Goal: Use online tool/utility: Utilize a website feature to perform a specific function

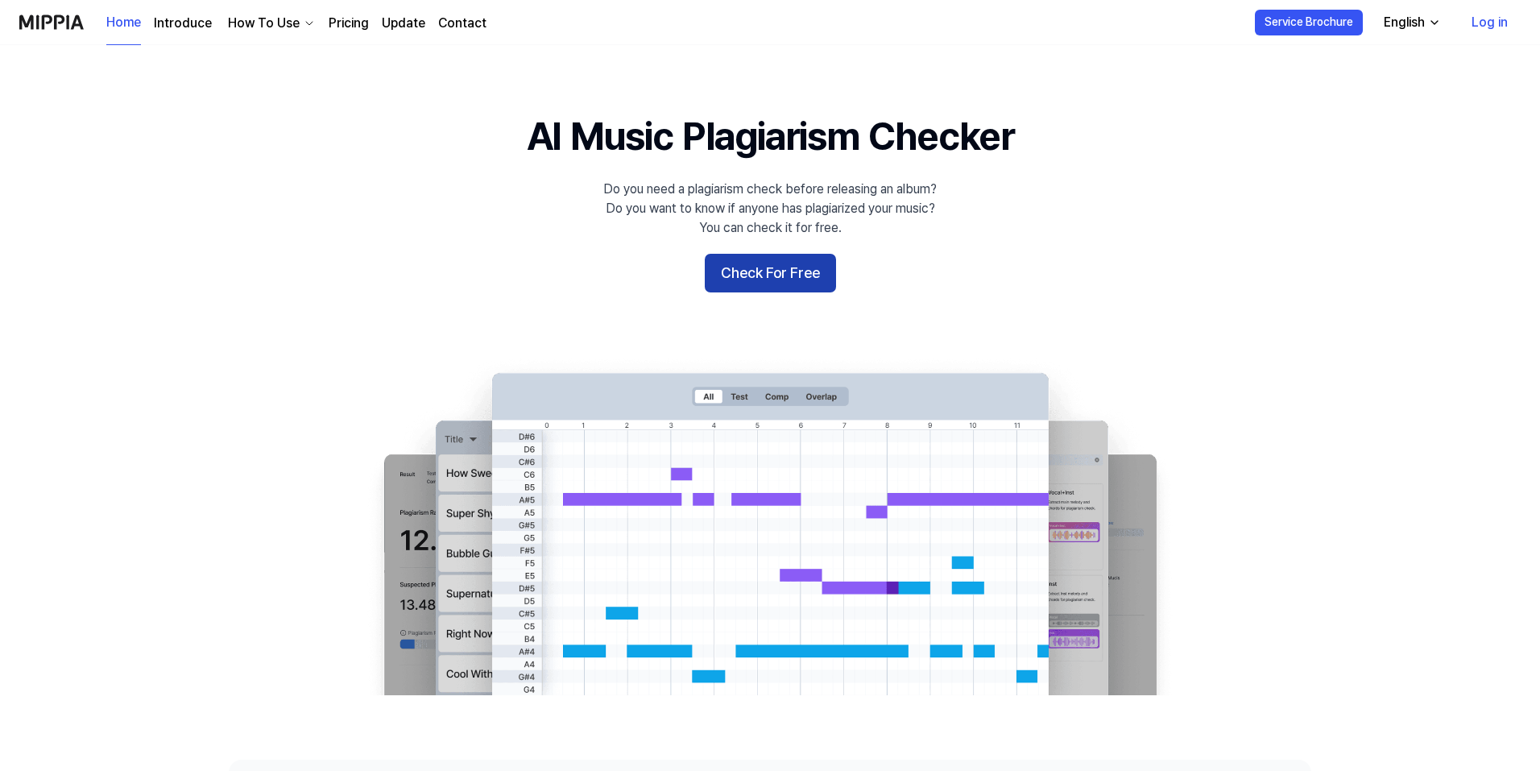
click at [784, 284] on button "Check For Free" at bounding box center [770, 273] width 131 height 39
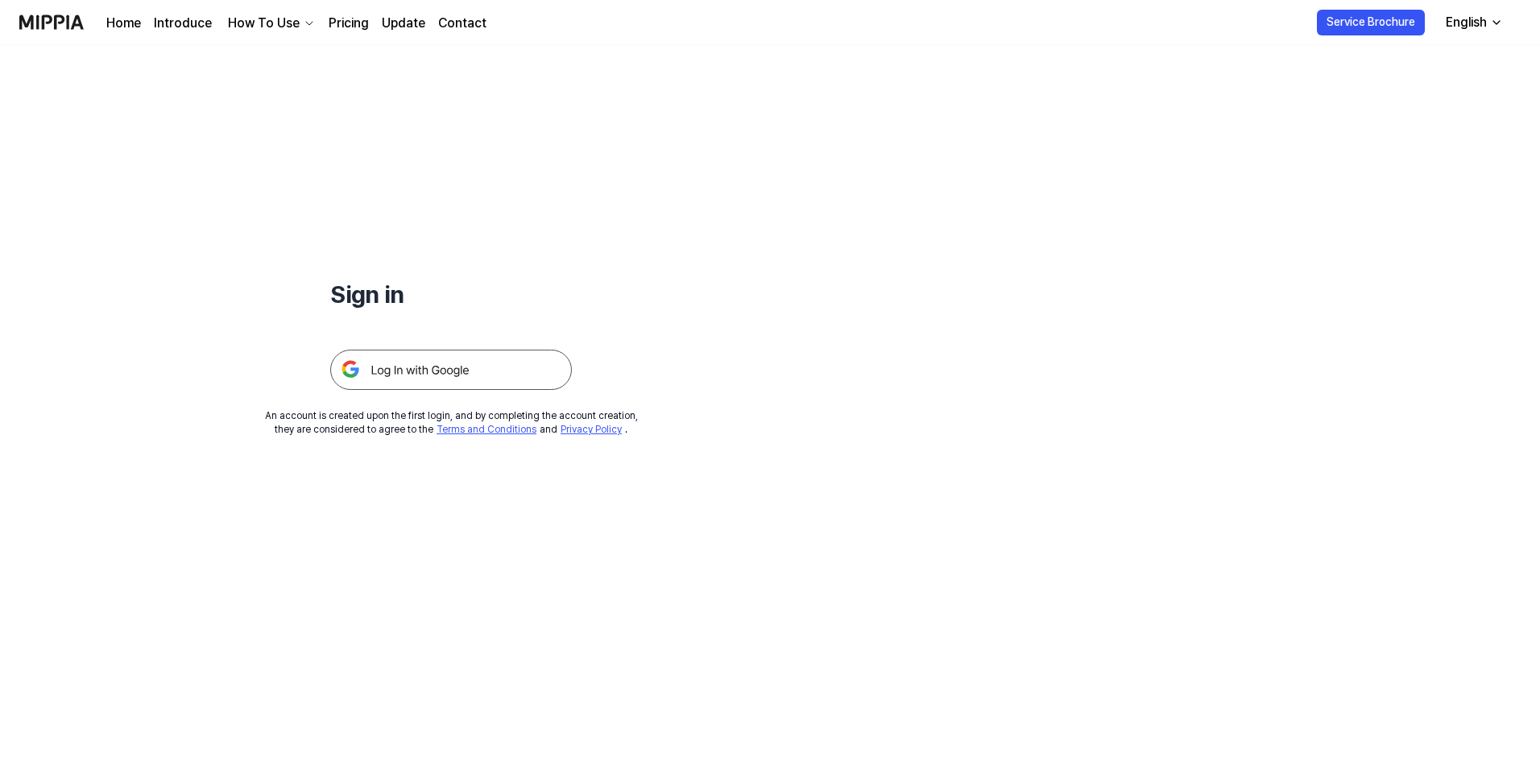
click at [443, 362] on img at bounding box center [451, 370] width 242 height 40
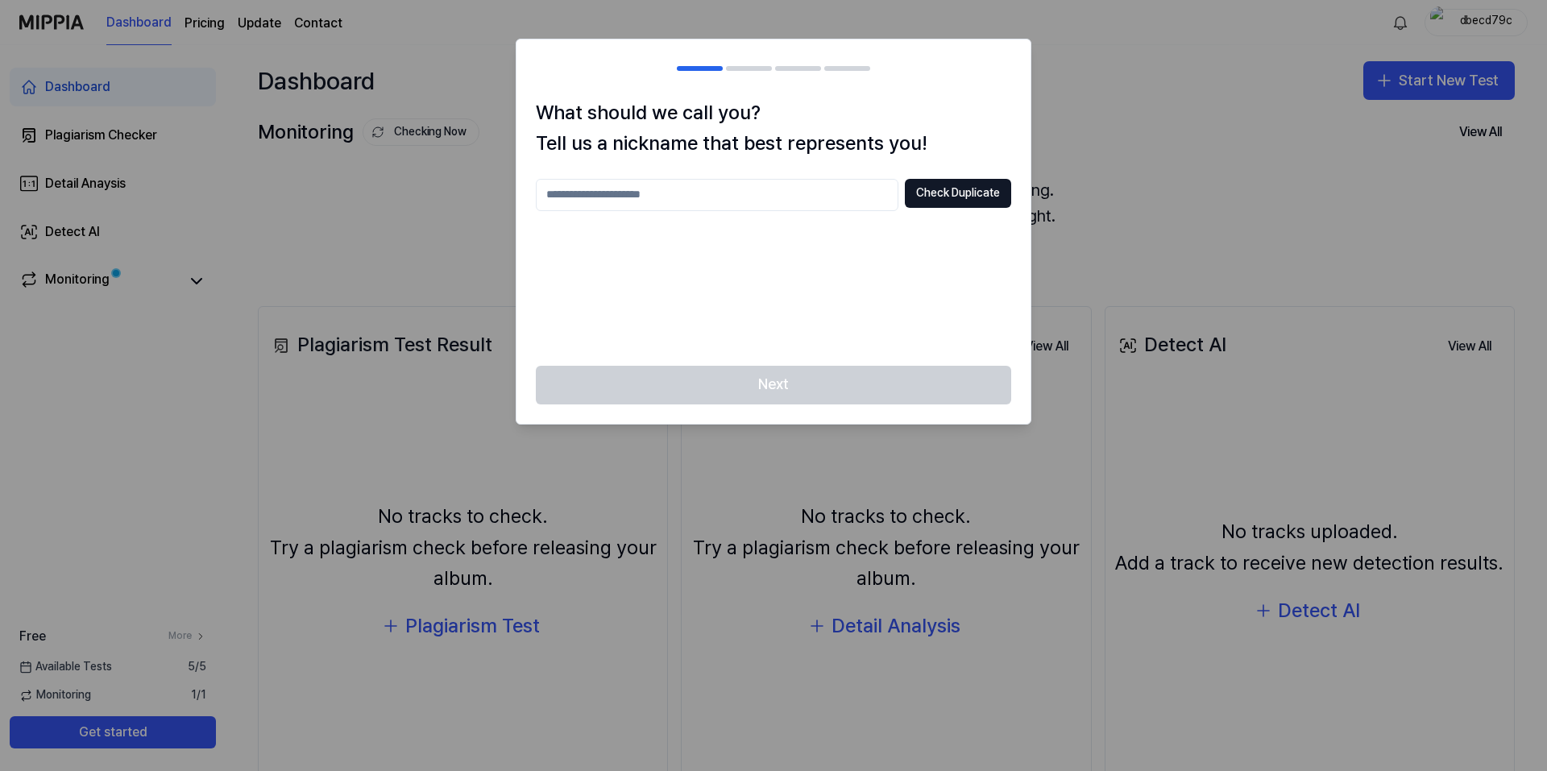
click at [629, 188] on input "text" at bounding box center [717, 195] width 362 height 32
type input "****"
click at [1000, 198] on button "Check Duplicate" at bounding box center [958, 193] width 106 height 29
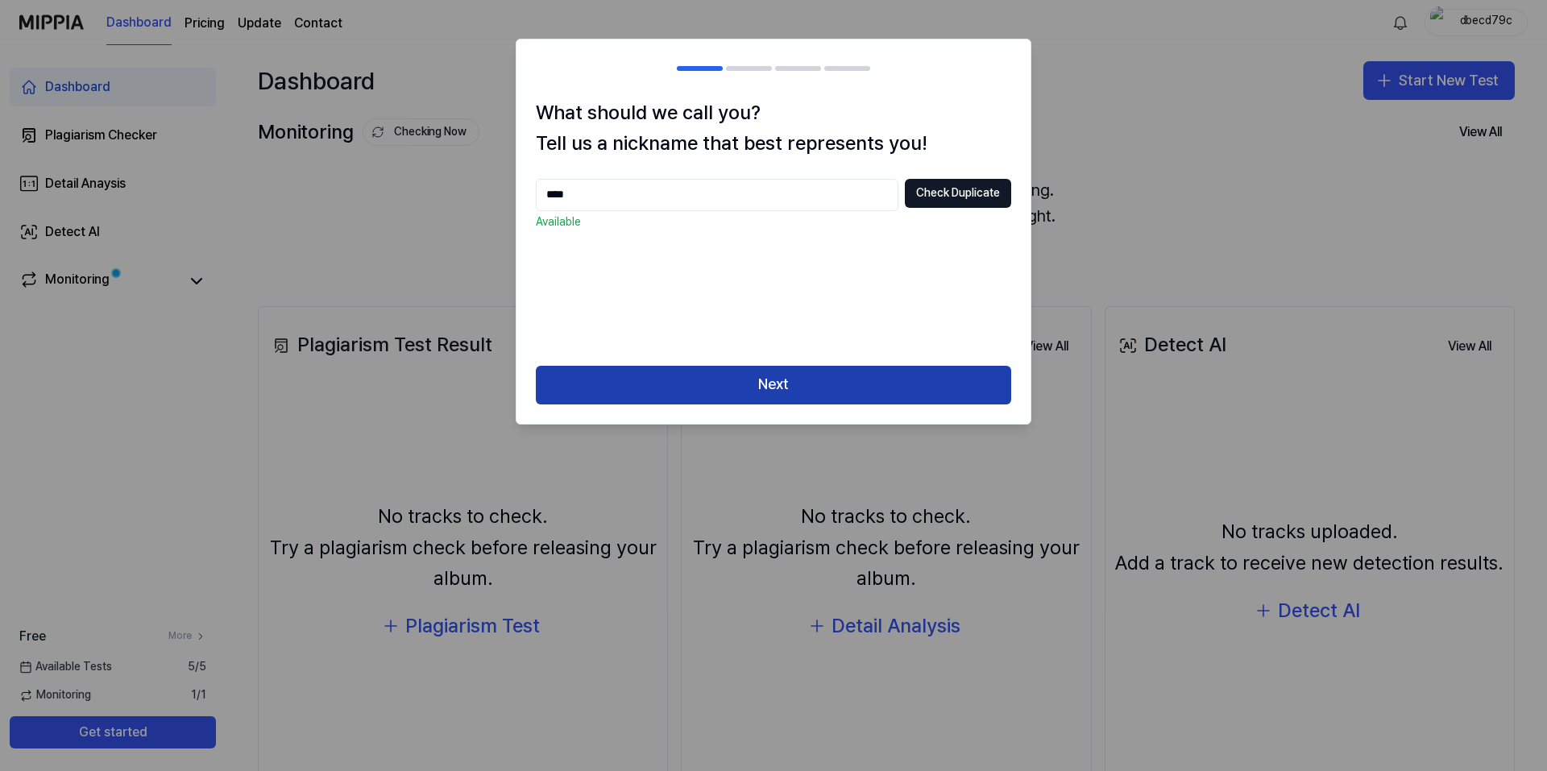
click at [784, 380] on button "Next" at bounding box center [773, 385] width 475 height 39
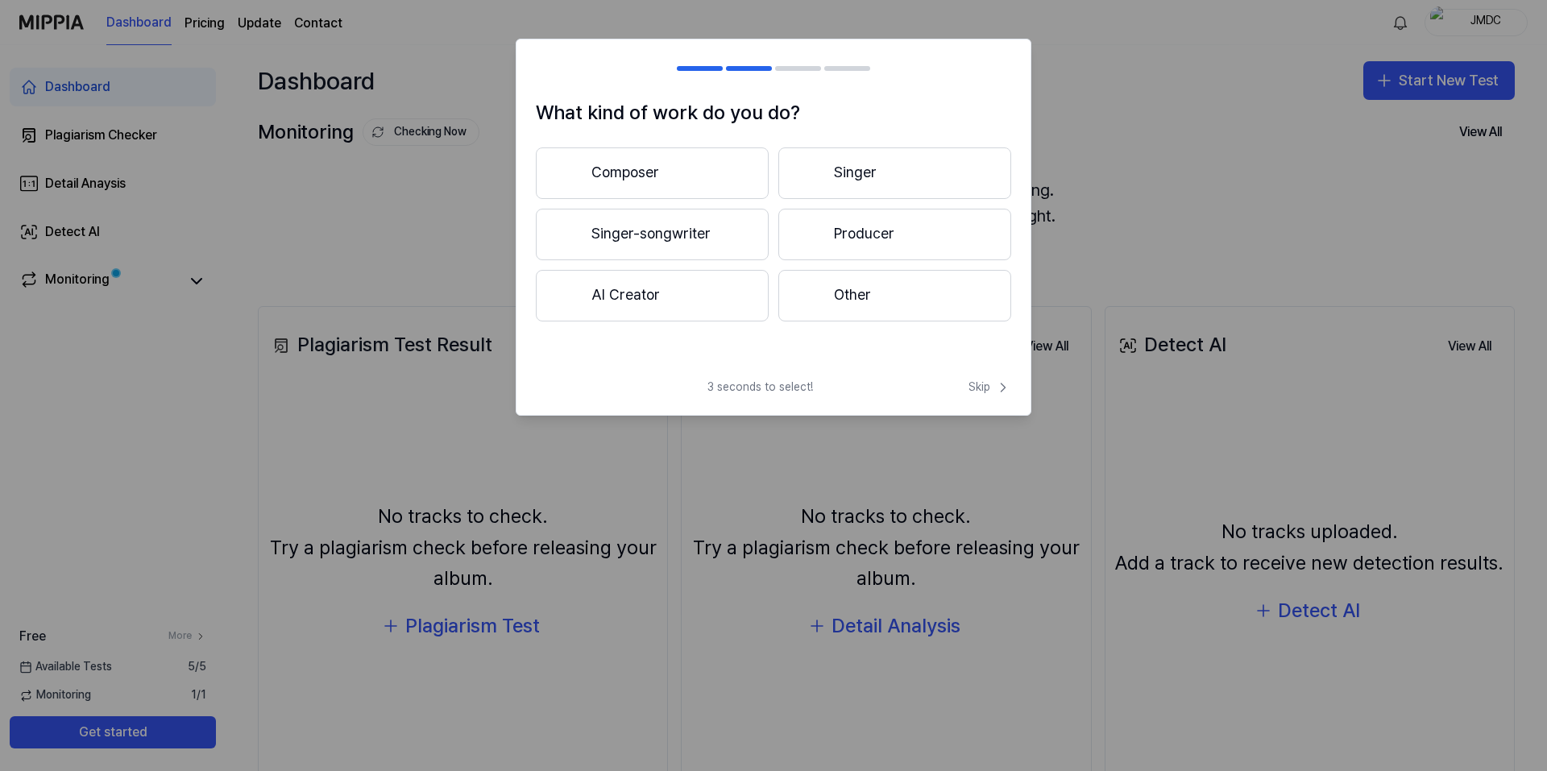
click at [852, 300] on button "Other" at bounding box center [894, 296] width 233 height 52
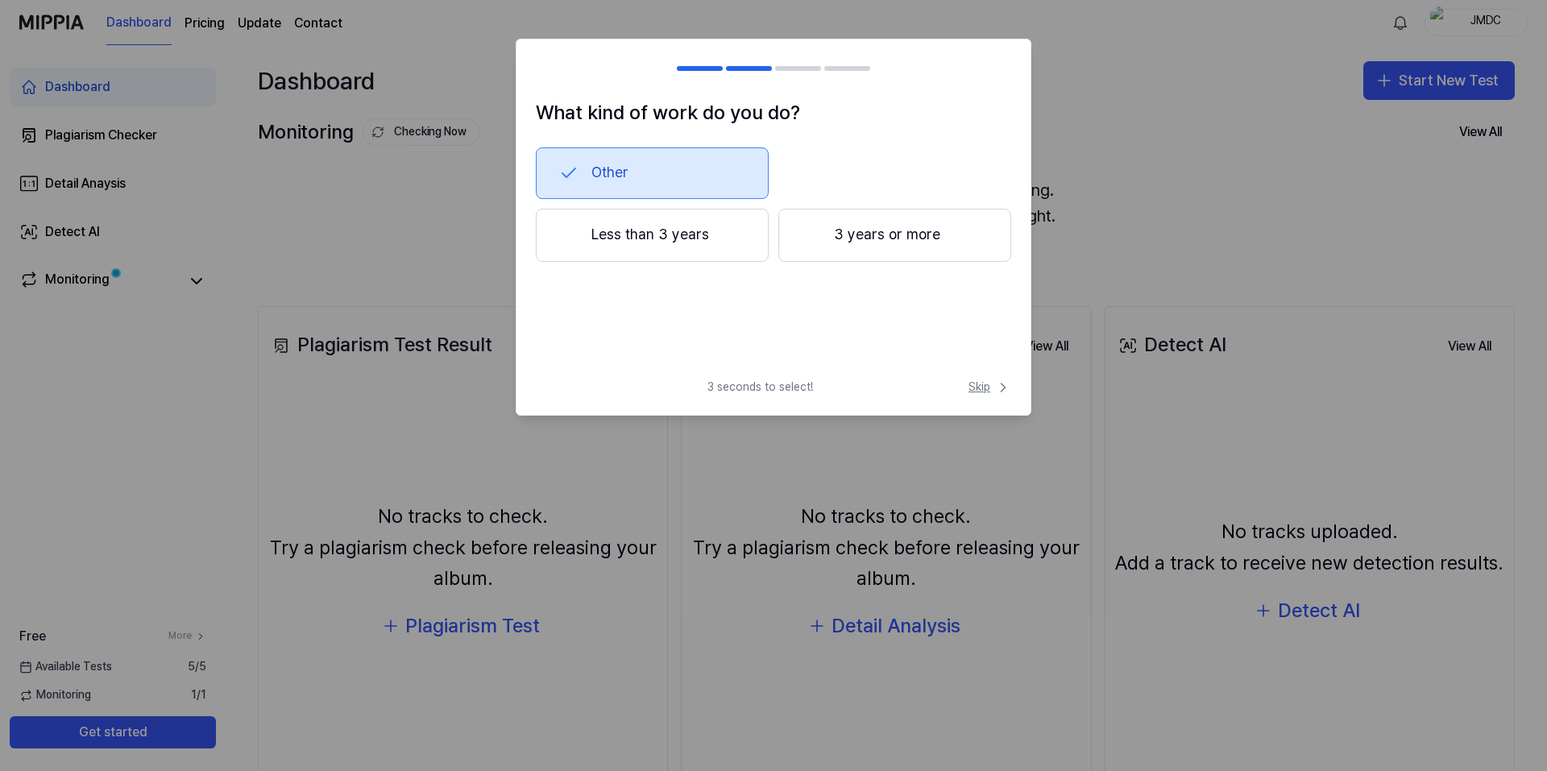
click at [987, 383] on span "Skip" at bounding box center [989, 387] width 43 height 16
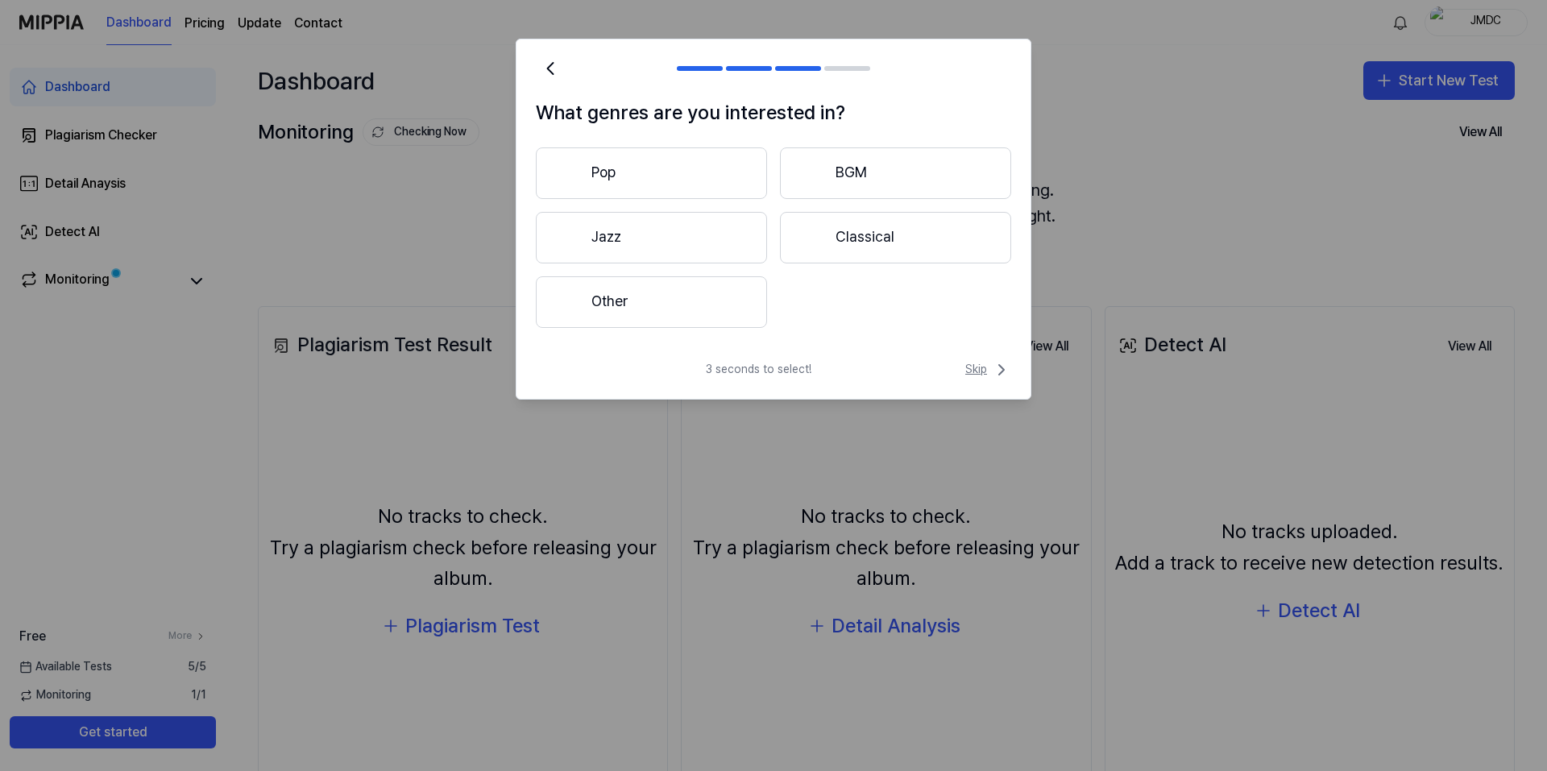
click at [983, 372] on span "Skip" at bounding box center [988, 369] width 46 height 19
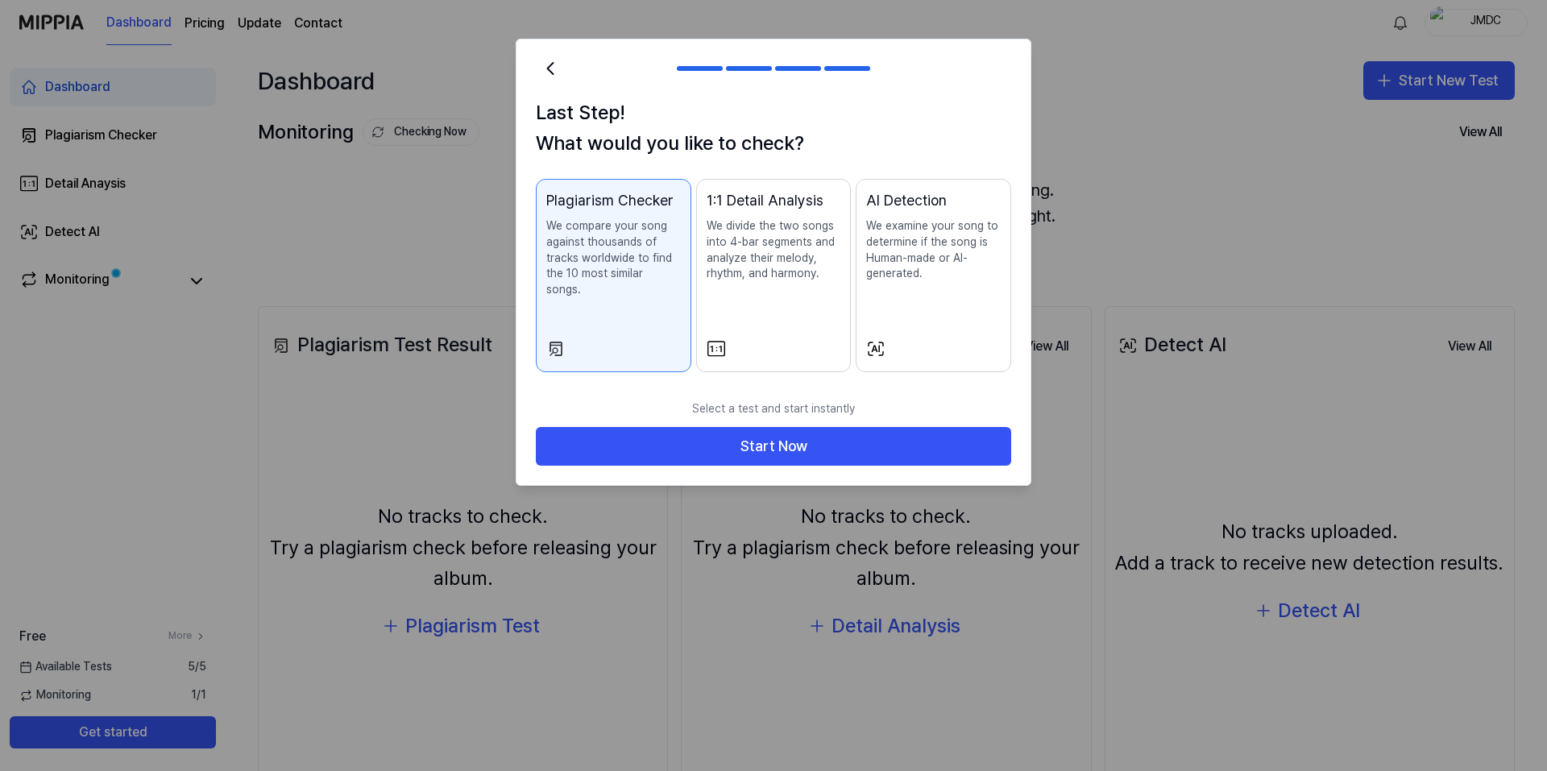
drag, startPoint x: 941, startPoint y: 434, endPoint x: 955, endPoint y: 313, distance: 121.6
click at [977, 354] on div "Last Step! What would you like to check? Plagiarism Checker We compare your son…" at bounding box center [774, 262] width 516 height 447
click at [942, 273] on p "We examine your song to determine if the song is Human-made or AI-generated." at bounding box center [933, 249] width 135 height 63
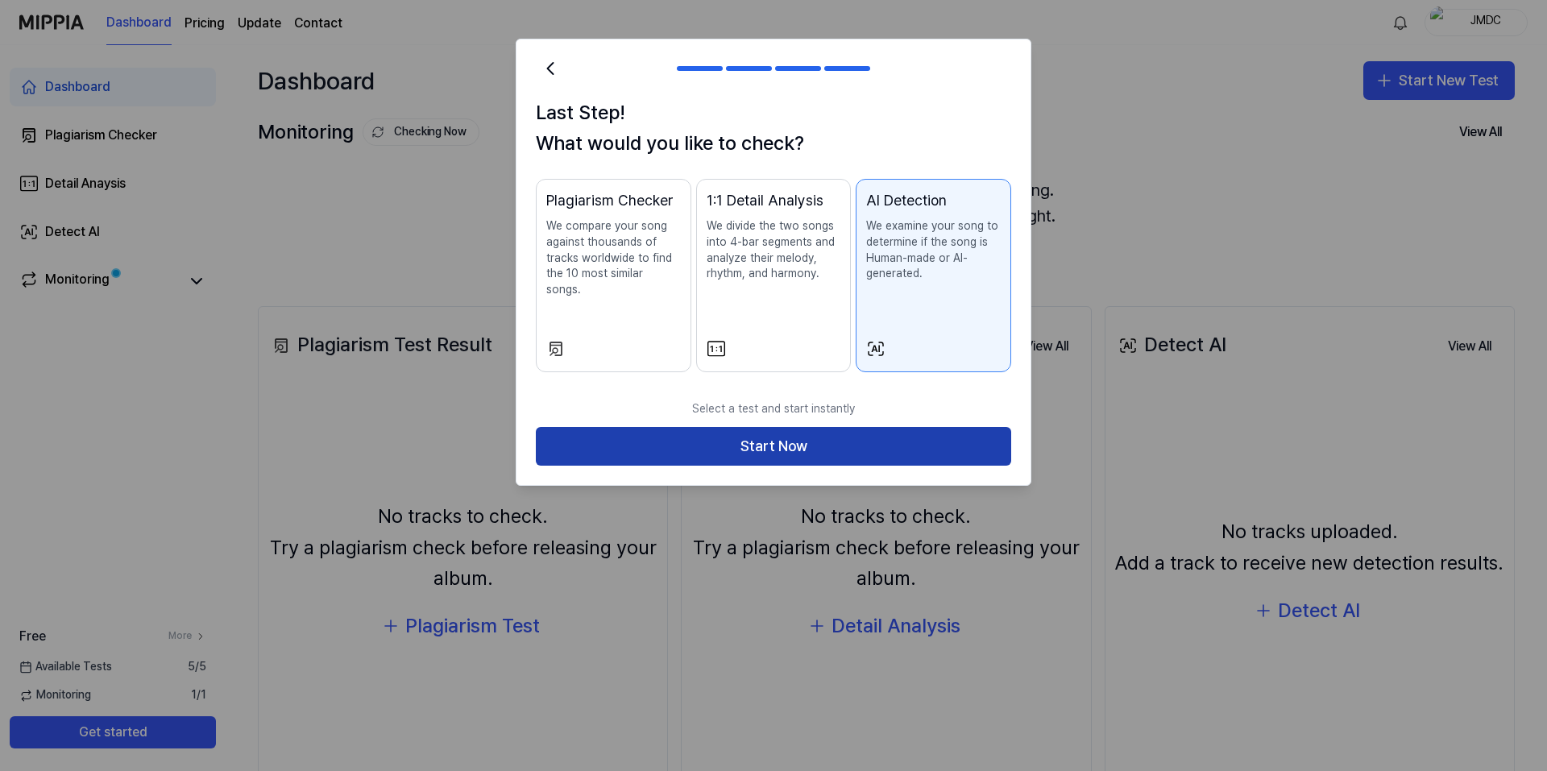
click at [863, 428] on button "Start Now" at bounding box center [773, 446] width 475 height 39
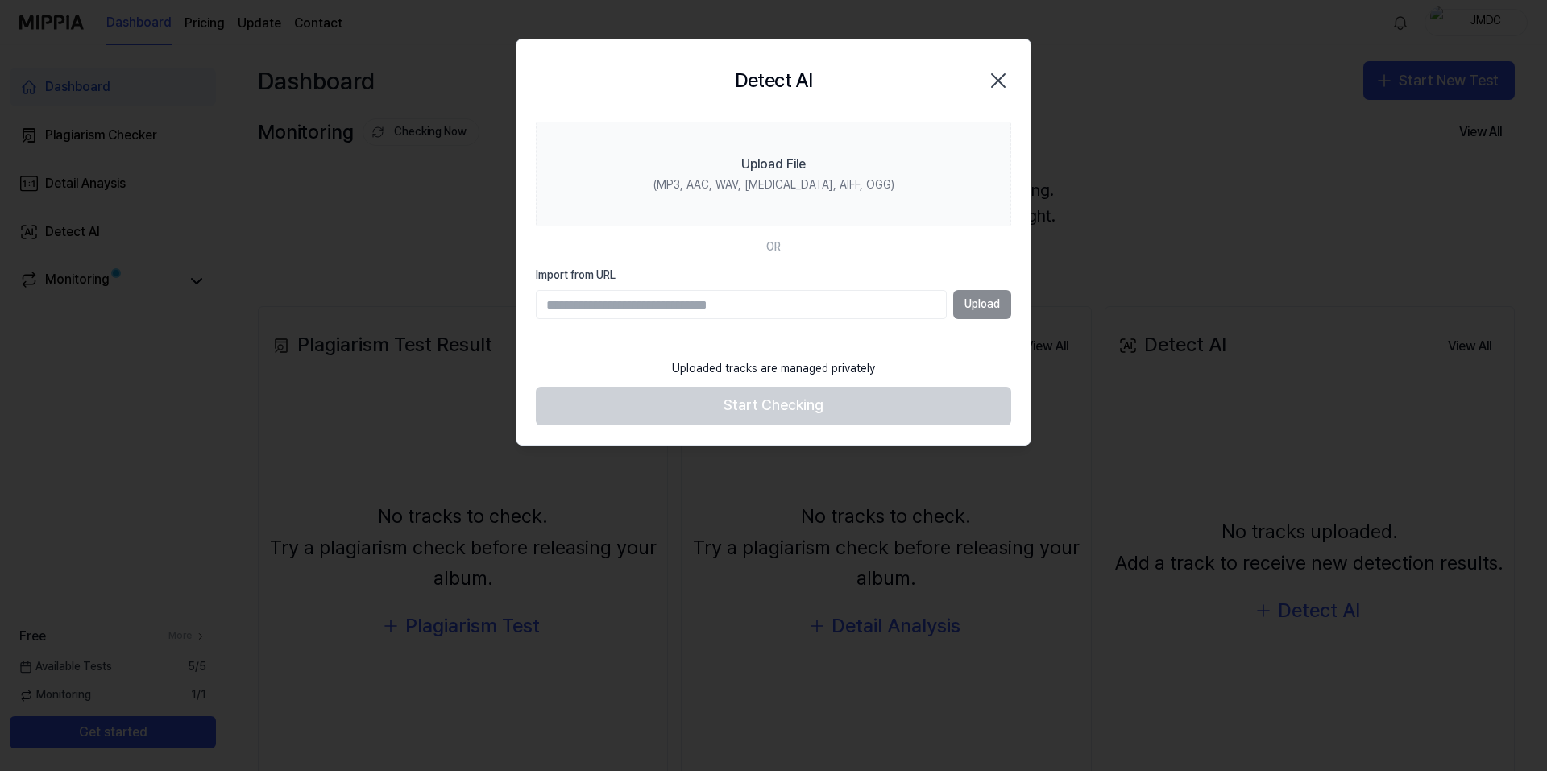
click at [615, 300] on input "Import from URL" at bounding box center [741, 304] width 411 height 29
type input "**********"
click at [979, 309] on button "Upload" at bounding box center [982, 304] width 58 height 29
click at [598, 287] on div "Import from URL Upload" at bounding box center [773, 293] width 475 height 52
click at [595, 296] on input "Import from URL" at bounding box center [741, 304] width 411 height 29
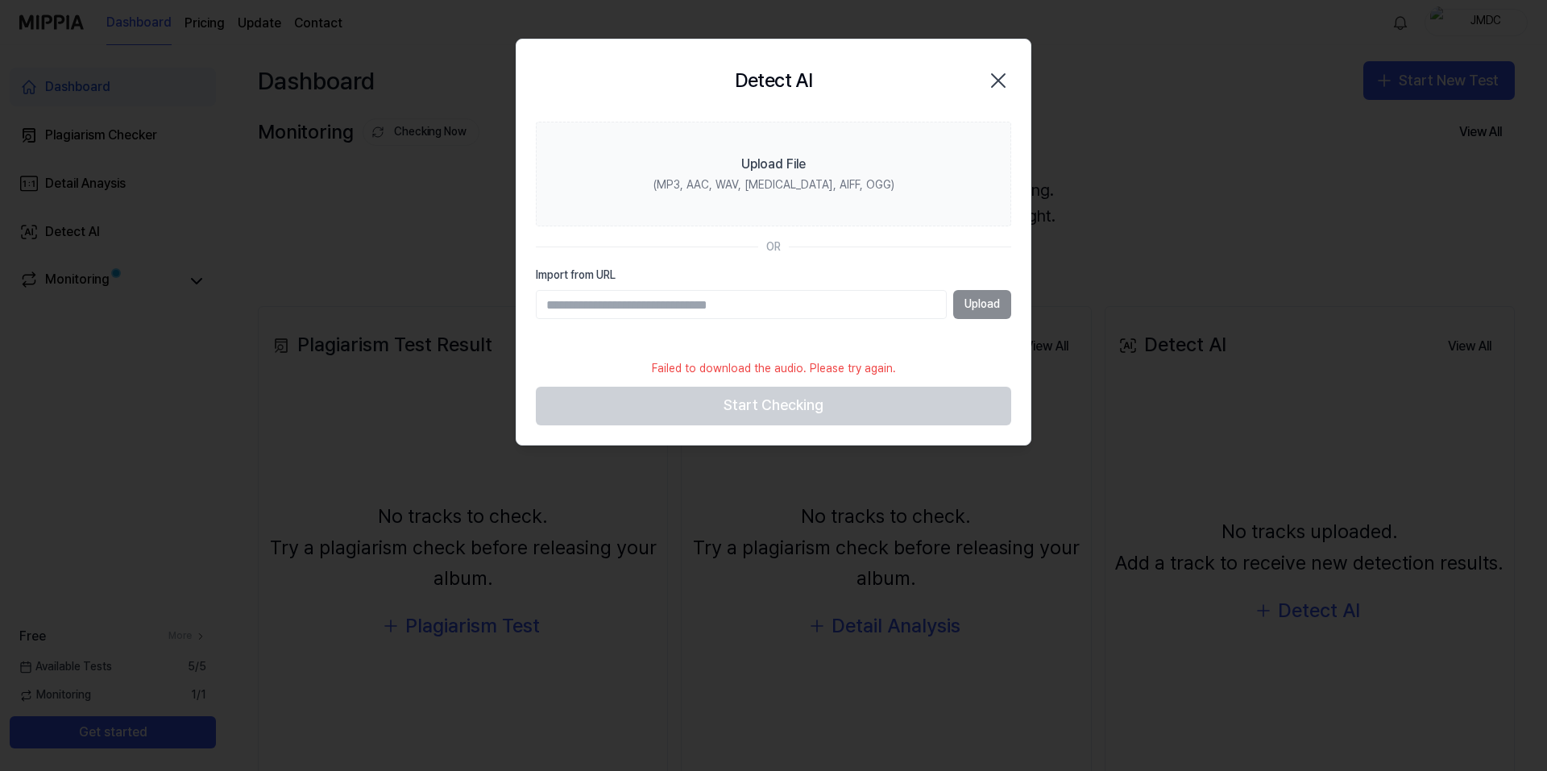
type input "**********"
click at [1017, 311] on section "**********" at bounding box center [773, 237] width 514 height 230
click at [997, 77] on icon "button" at bounding box center [998, 81] width 26 height 26
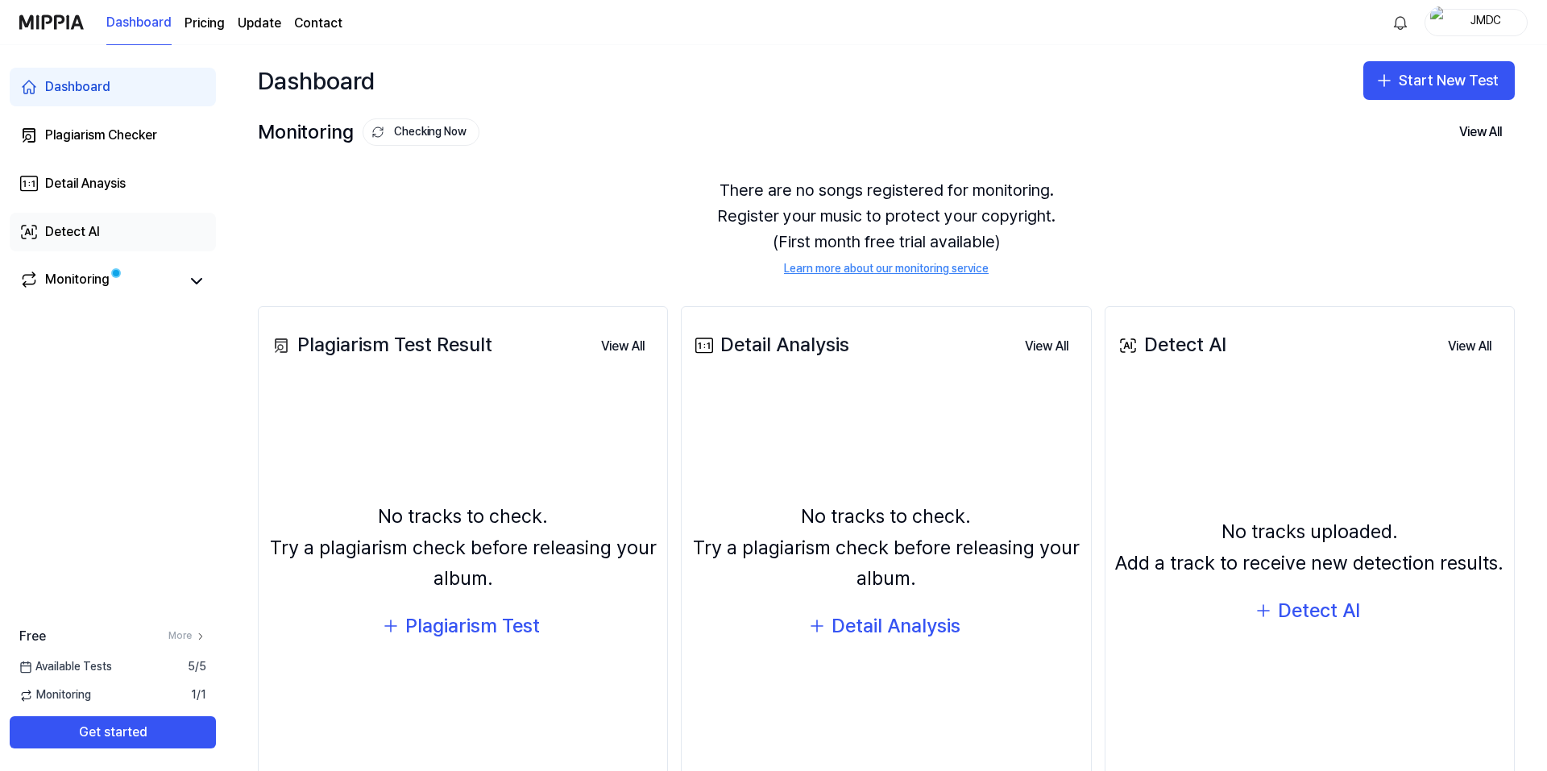
click at [70, 232] on div "Detect AI" at bounding box center [72, 231] width 55 height 19
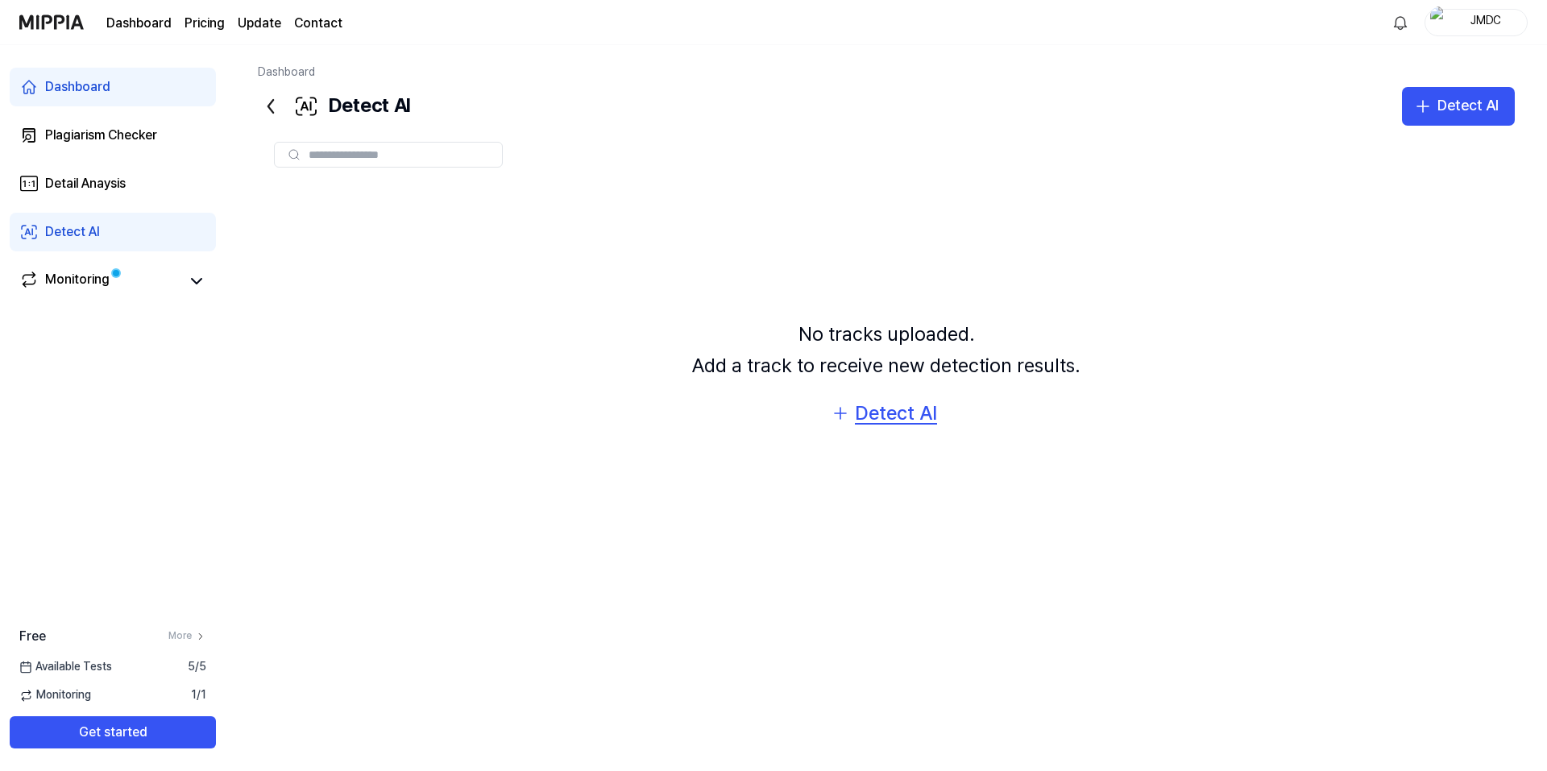
click at [863, 416] on div "Detect AI" at bounding box center [896, 413] width 82 height 31
